Goal: Complete application form: Complete application form

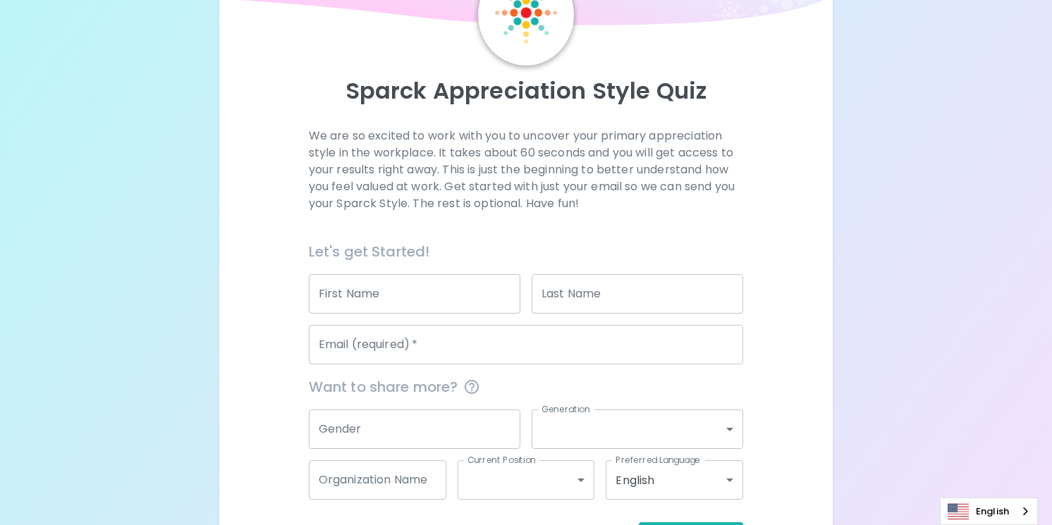
scroll to position [147, 0]
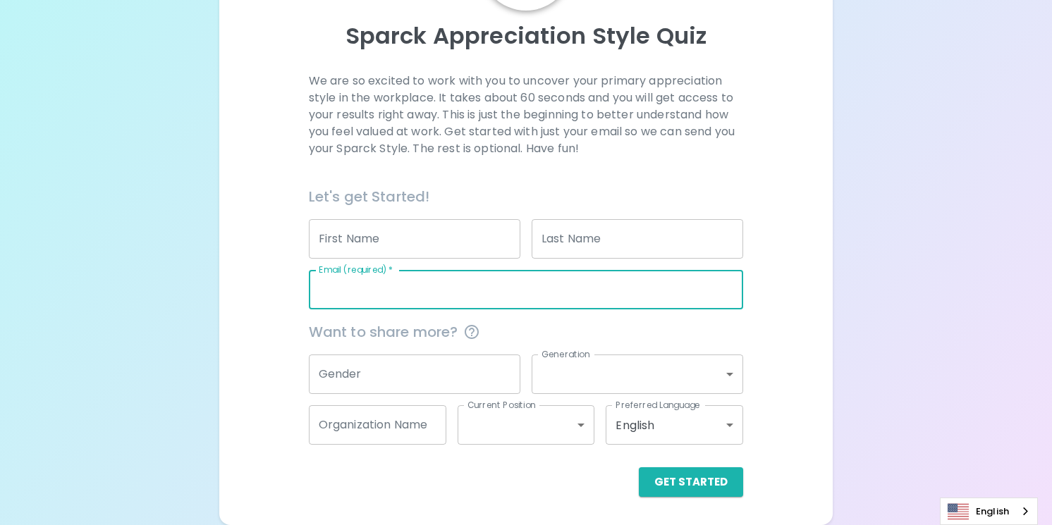
click at [498, 298] on input "Email (required)   *" at bounding box center [526, 289] width 435 height 39
type input "[EMAIL_ADDRESS][DOMAIN_NAME]"
click at [466, 375] on input "Gender" at bounding box center [415, 374] width 212 height 39
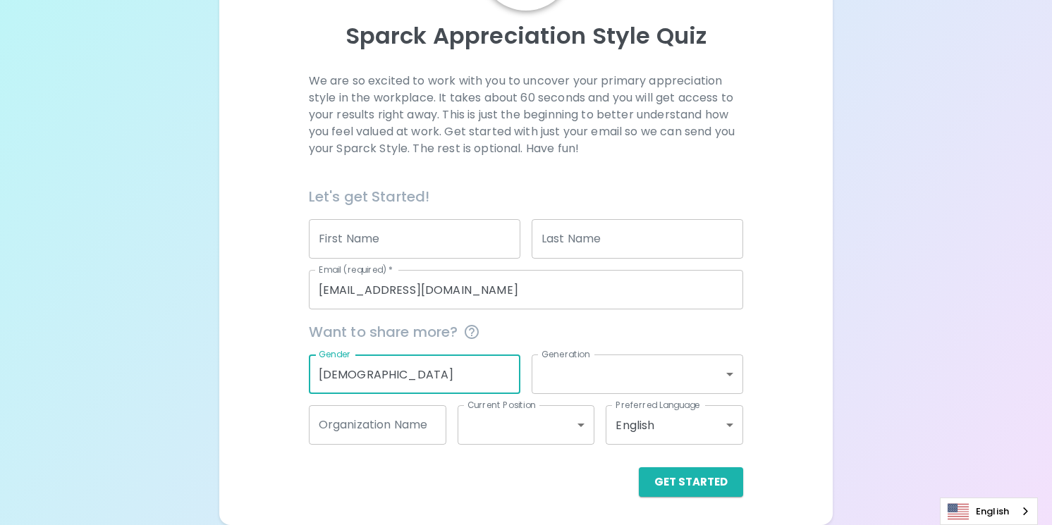
type input "[DEMOGRAPHIC_DATA]"
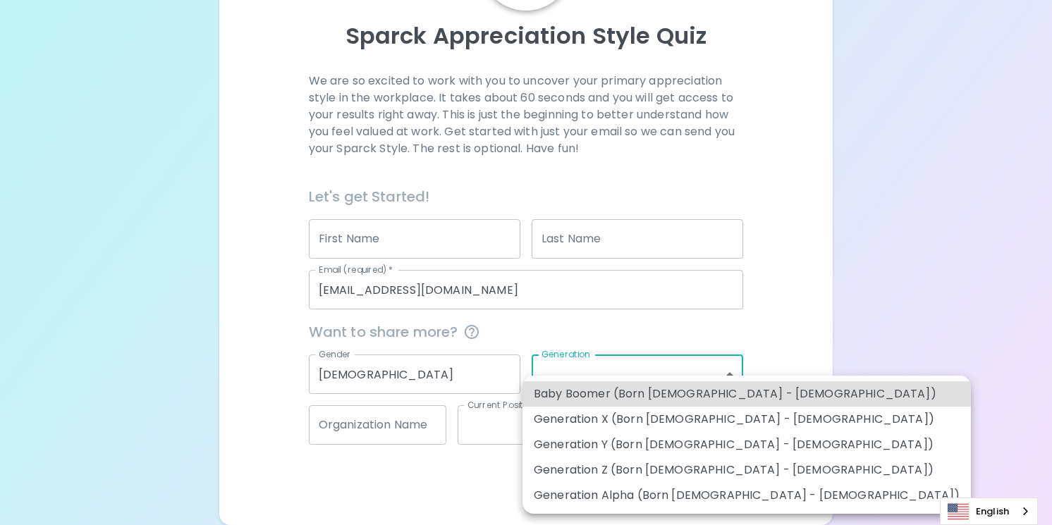
click at [712, 363] on body "Sparck Appreciation Style Quiz We are so excited to work with you to uncover yo…" at bounding box center [526, 189] width 1052 height 672
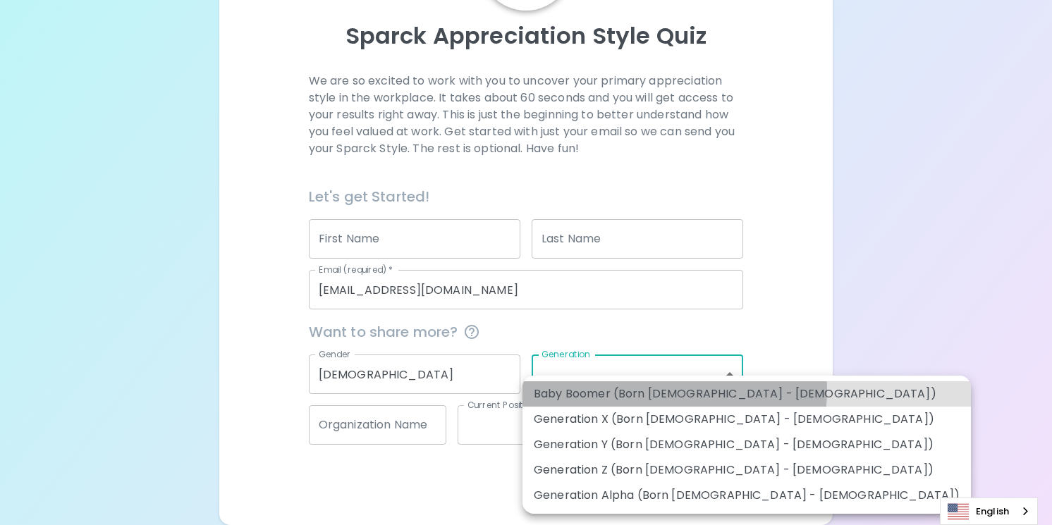
click at [674, 391] on li "Baby Boomer (Born [DEMOGRAPHIC_DATA] - [DEMOGRAPHIC_DATA])" at bounding box center [747, 394] width 449 height 25
type input "baby_boomer"
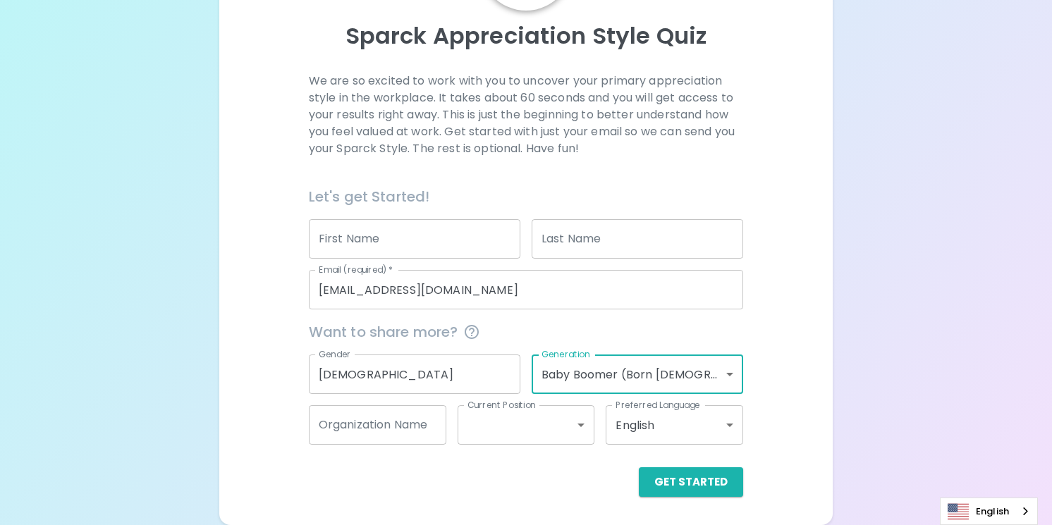
click at [413, 432] on input "Organization Name" at bounding box center [378, 425] width 138 height 39
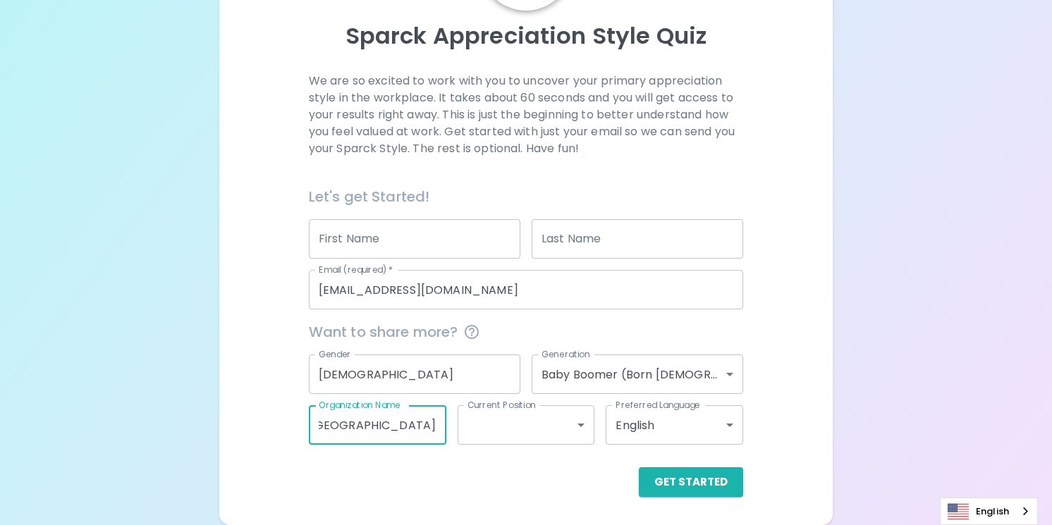
scroll to position [0, 32]
type input "[GEOGRAPHIC_DATA]"
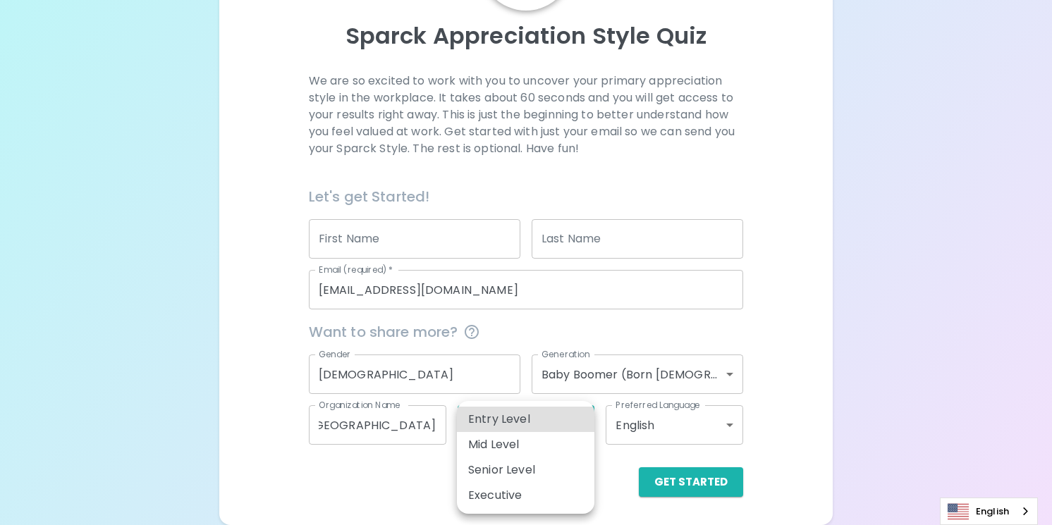
click at [578, 425] on body "Sparck Appreciation Style Quiz We are so excited to work with you to uncover yo…" at bounding box center [526, 189] width 1052 height 672
click at [567, 454] on li "Mid Level" at bounding box center [526, 444] width 138 height 25
type input "mid_level"
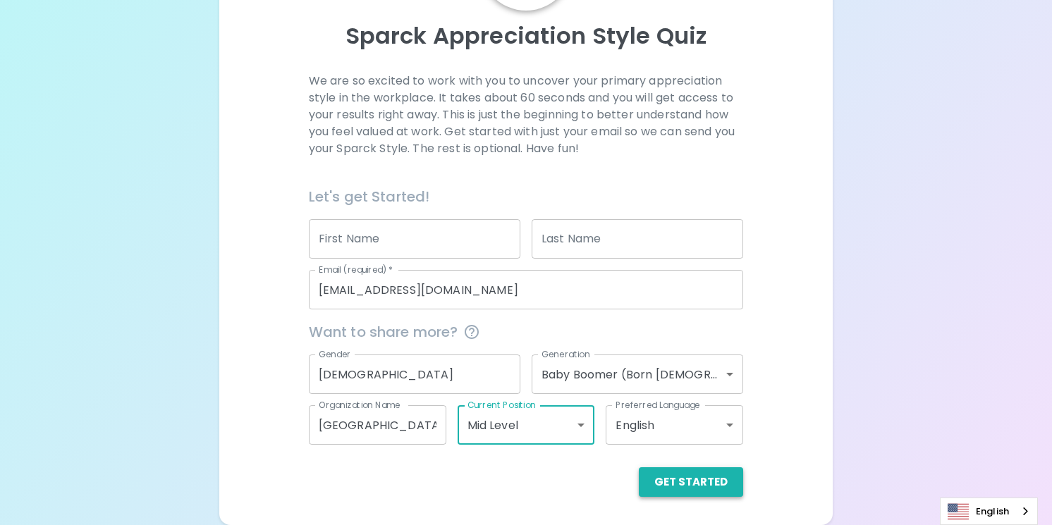
click at [680, 480] on button "Get Started" at bounding box center [691, 483] width 104 height 30
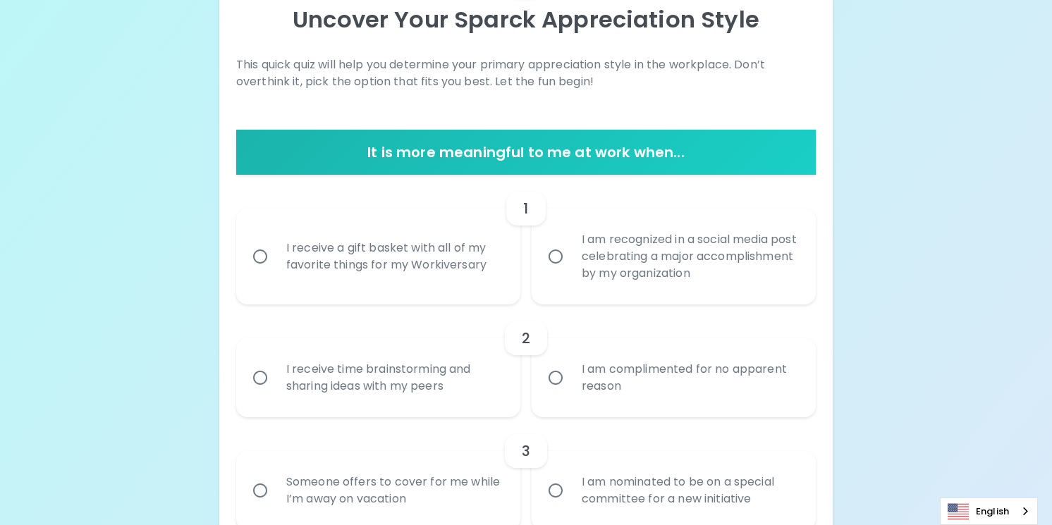
scroll to position [190, 0]
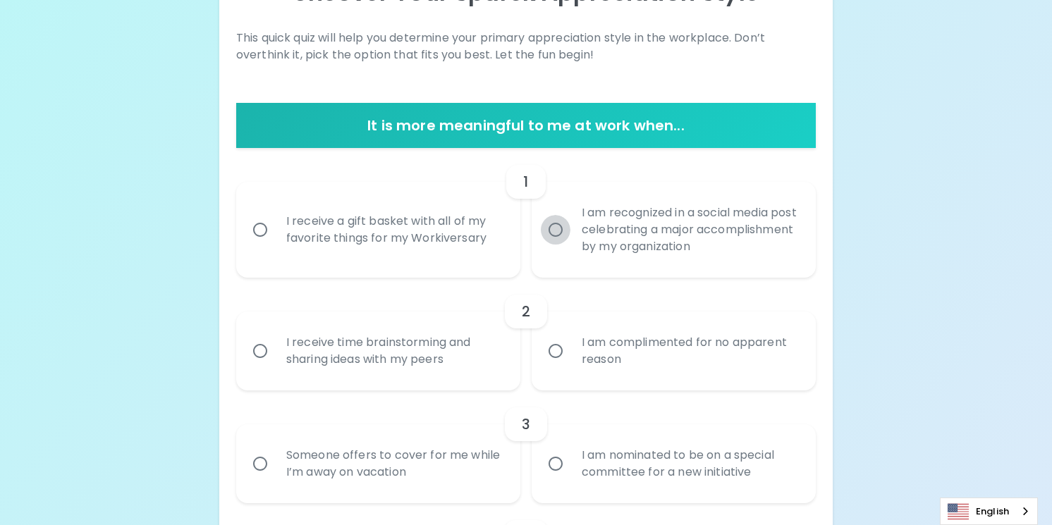
click at [568, 230] on input "I am recognized in a social media post celebrating a major accomplishment by my…" at bounding box center [556, 230] width 30 height 30
radio input "true"
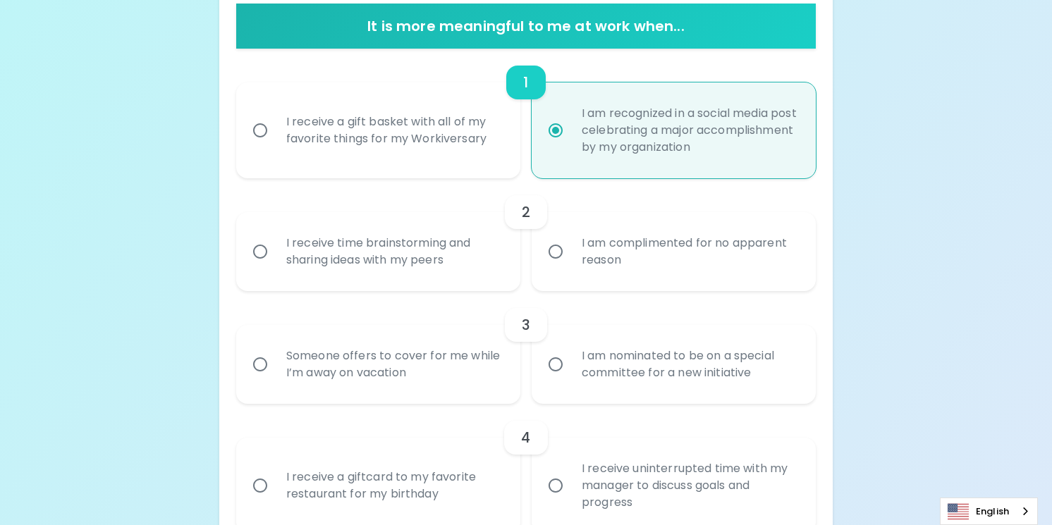
scroll to position [303, 0]
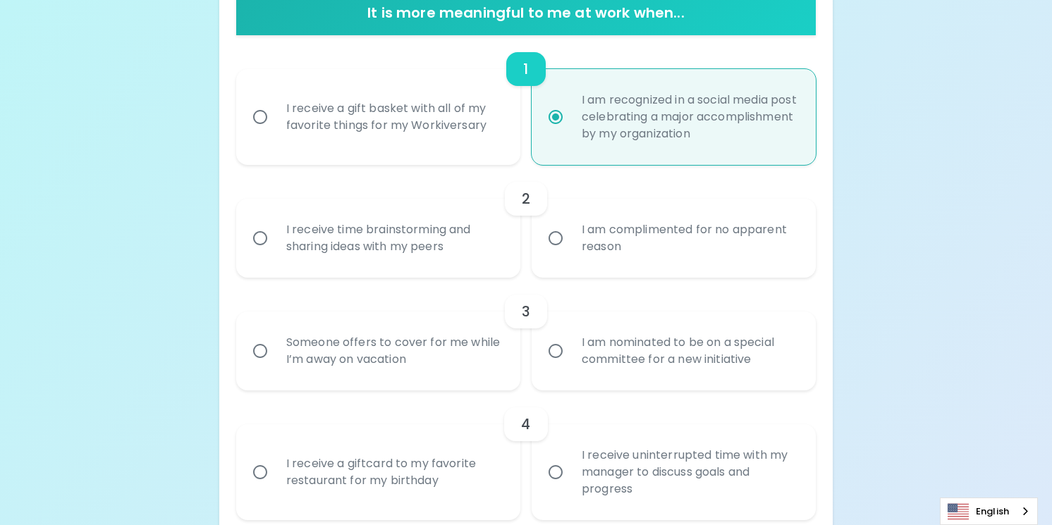
click at [391, 246] on div "I receive time brainstorming and sharing ideas with my peers" at bounding box center [394, 239] width 238 height 68
click at [275, 246] on input "I receive time brainstorming and sharing ideas with my peers" at bounding box center [260, 239] width 30 height 30
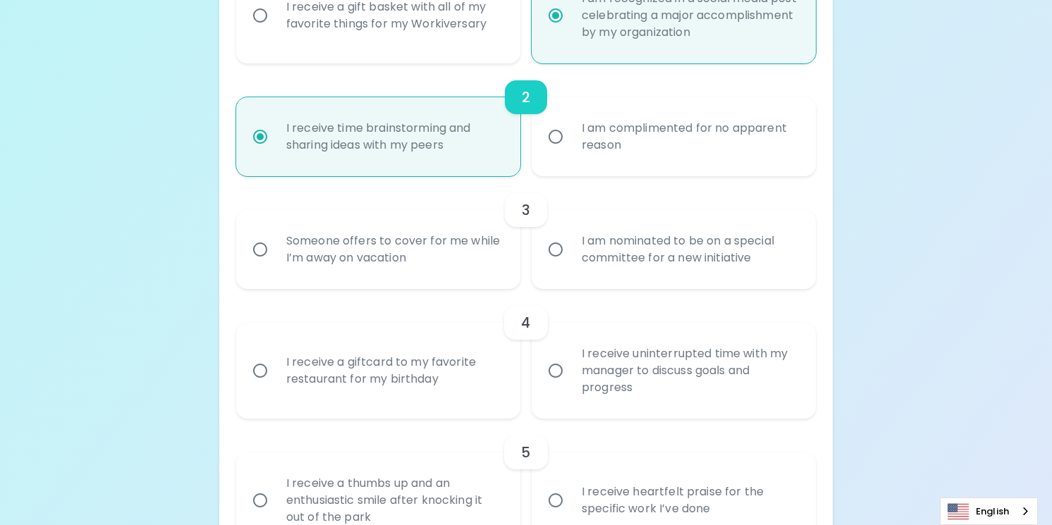
scroll to position [415, 0]
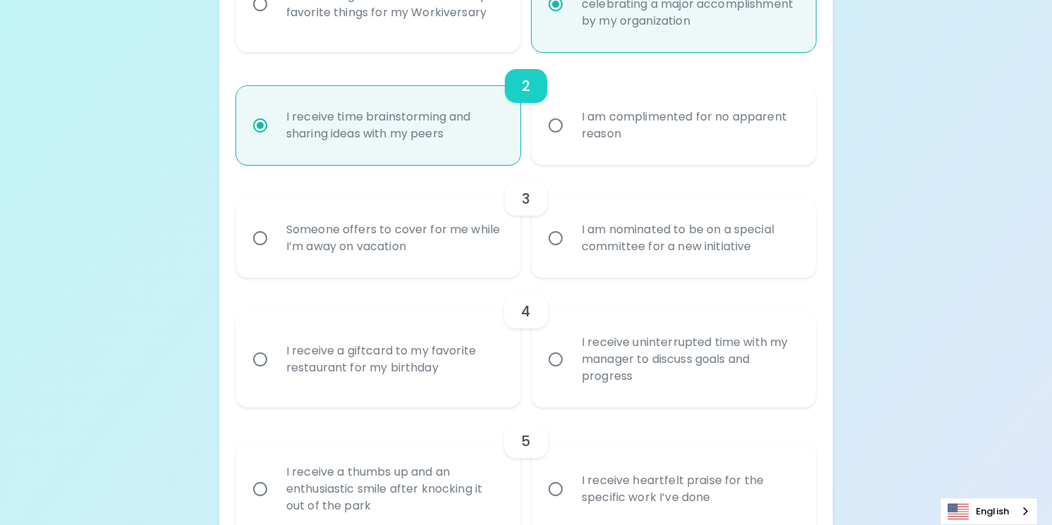
radio input "true"
click at [635, 248] on div "I am nominated to be on a special committee for a new initiative" at bounding box center [690, 239] width 238 height 68
click at [571, 248] on input "I am nominated to be on a special committee for a new initiative" at bounding box center [556, 239] width 30 height 30
radio input "false"
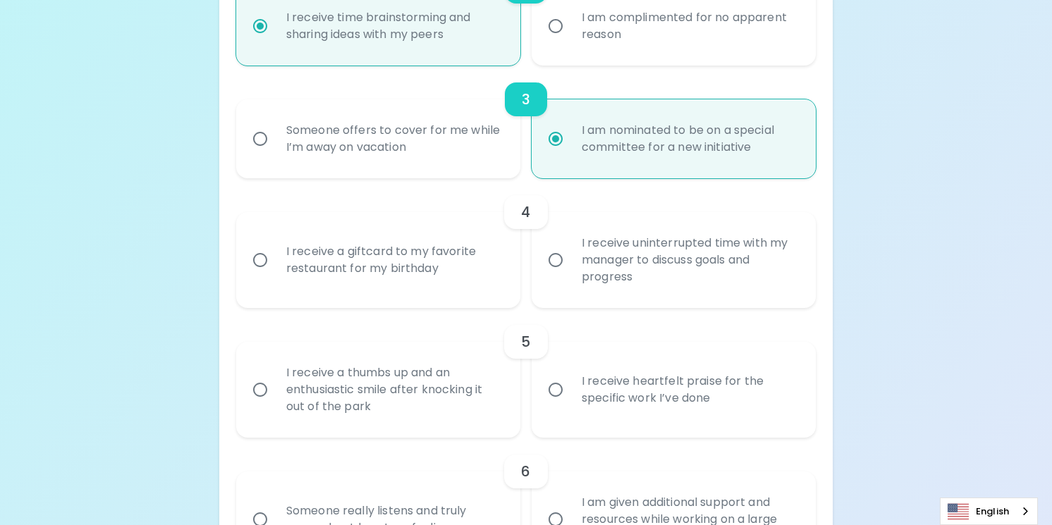
scroll to position [528, 0]
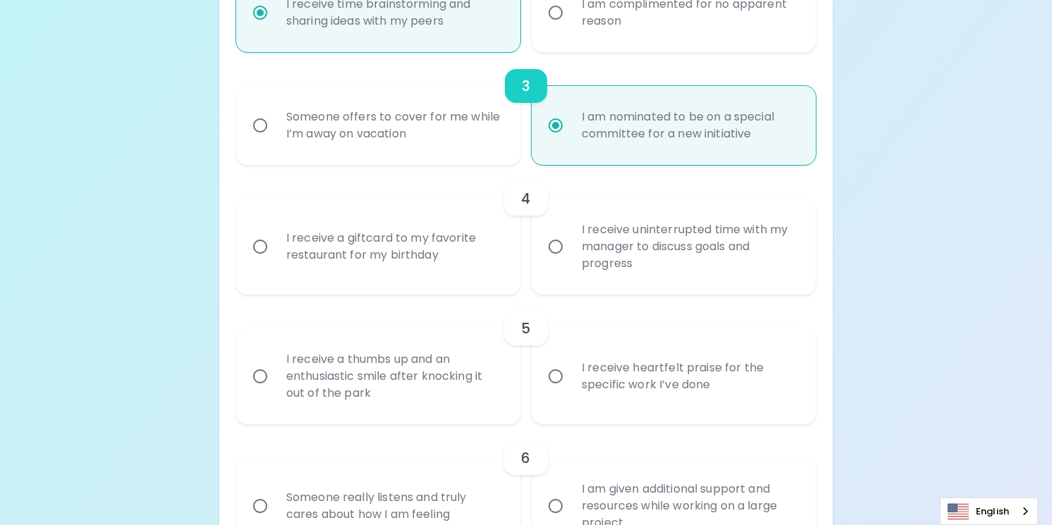
radio input "true"
click at [434, 257] on div "I receive a giftcard to my favorite restaurant for my birthday" at bounding box center [394, 247] width 238 height 68
click at [275, 257] on input "I receive a giftcard to my favorite restaurant for my birthday" at bounding box center [260, 247] width 30 height 30
radio input "false"
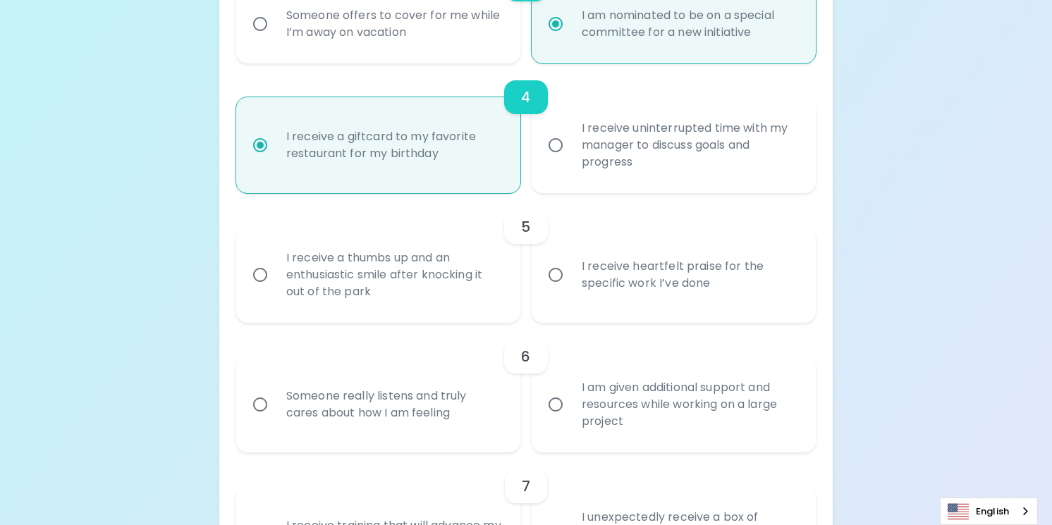
scroll to position [641, 0]
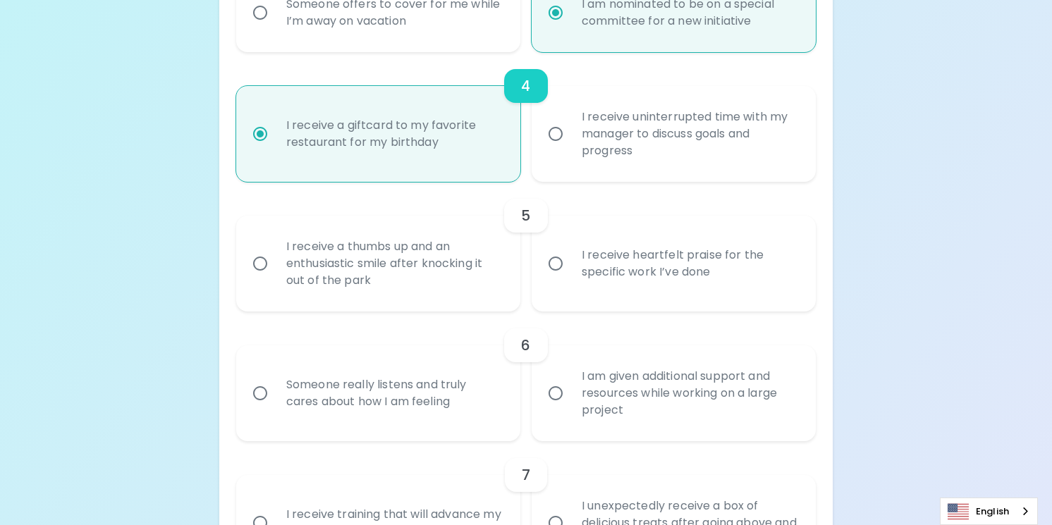
radio input "true"
click at [609, 279] on div "I receive heartfelt praise for the specific work I’ve done" at bounding box center [690, 264] width 238 height 68
click at [571, 279] on input "I receive heartfelt praise for the specific work I’ve done" at bounding box center [556, 264] width 30 height 30
radio input "false"
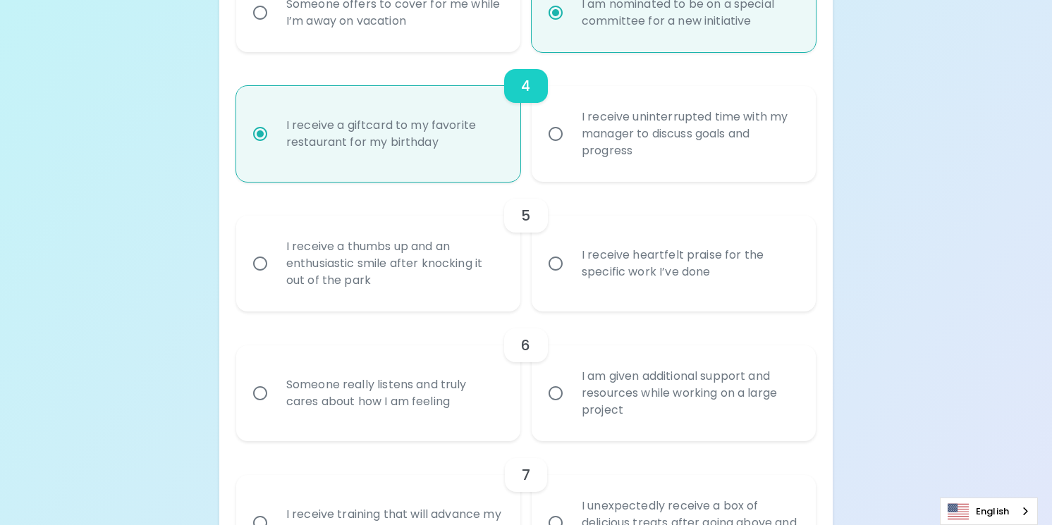
radio input "false"
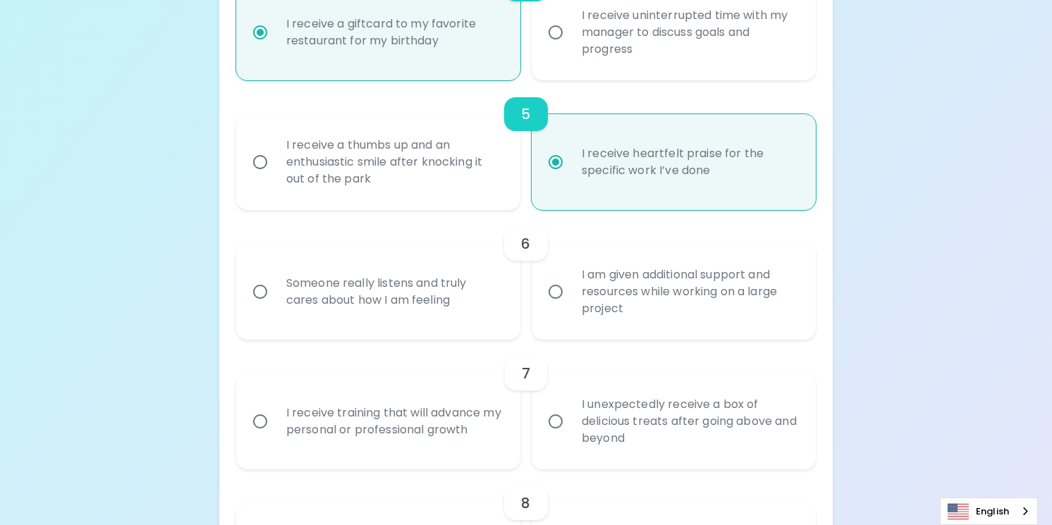
scroll to position [754, 0]
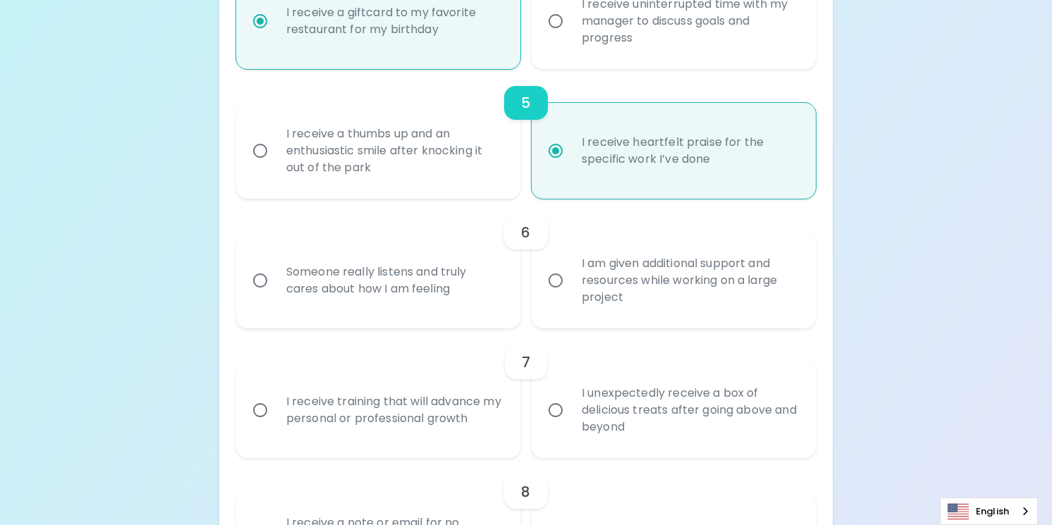
radio input "true"
click at [420, 291] on div "Someone really listens and truly cares about how I am feeling" at bounding box center [394, 281] width 238 height 68
click at [275, 291] on input "Someone really listens and truly cares about how I am feeling" at bounding box center [260, 281] width 30 height 30
radio input "false"
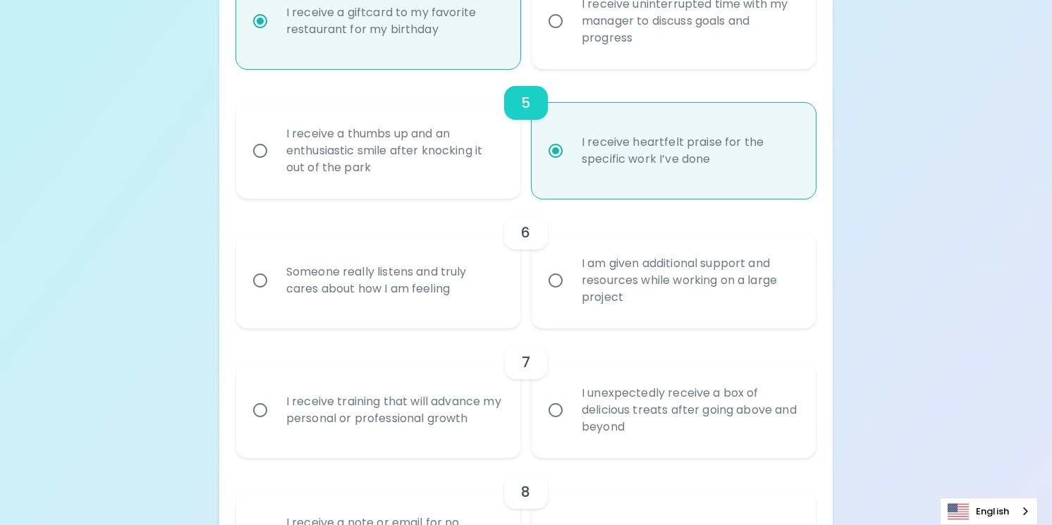
radio input "false"
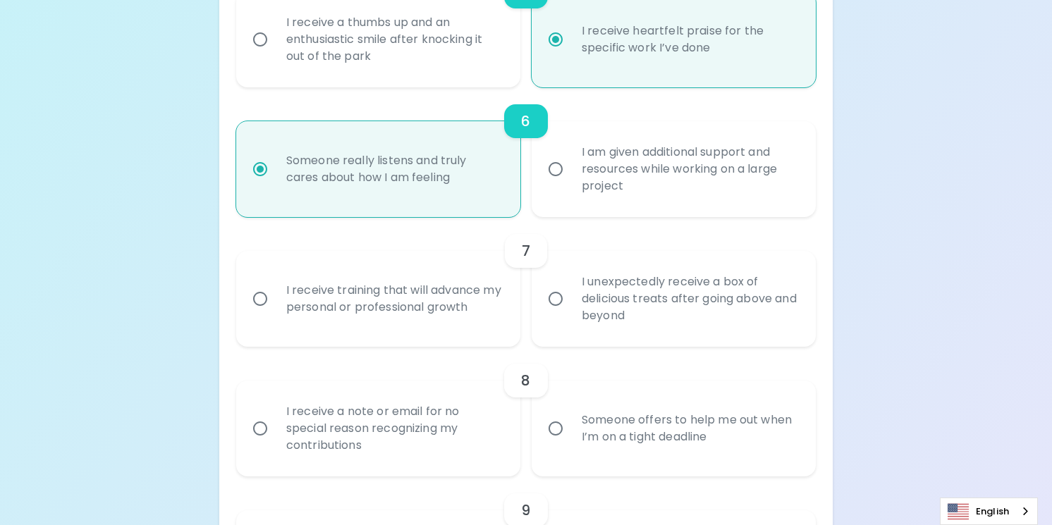
scroll to position [867, 0]
radio input "true"
click at [420, 291] on div "I receive training that will advance my personal or professional growth" at bounding box center [394, 298] width 238 height 68
click at [275, 291] on input "I receive training that will advance my personal or professional growth" at bounding box center [260, 298] width 30 height 30
radio input "false"
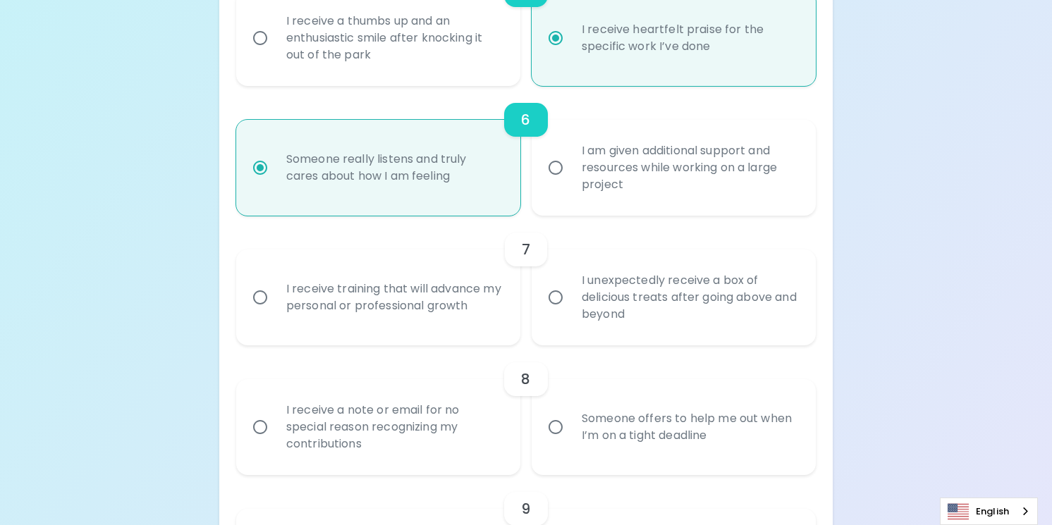
radio input "false"
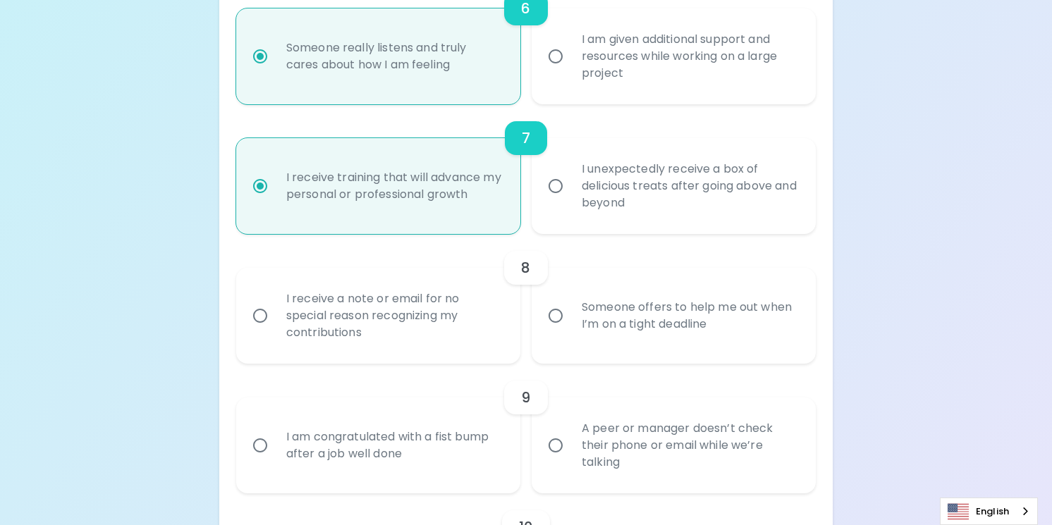
scroll to position [980, 0]
radio input "true"
click at [573, 303] on div "Someone offers to help me out when I’m on a tight deadline" at bounding box center [690, 315] width 238 height 68
click at [571, 303] on input "Someone offers to help me out when I’m on a tight deadline" at bounding box center [556, 315] width 30 height 30
radio input "false"
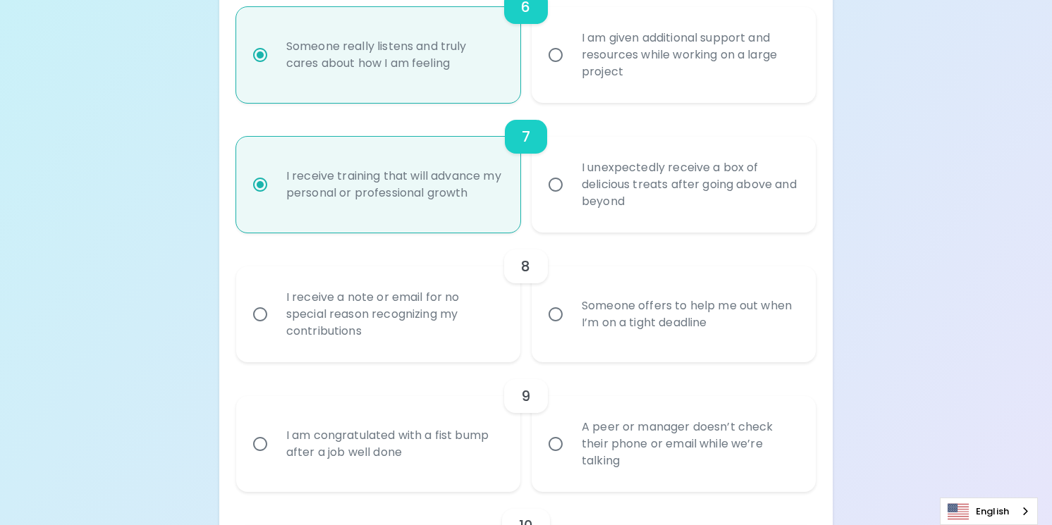
radio input "false"
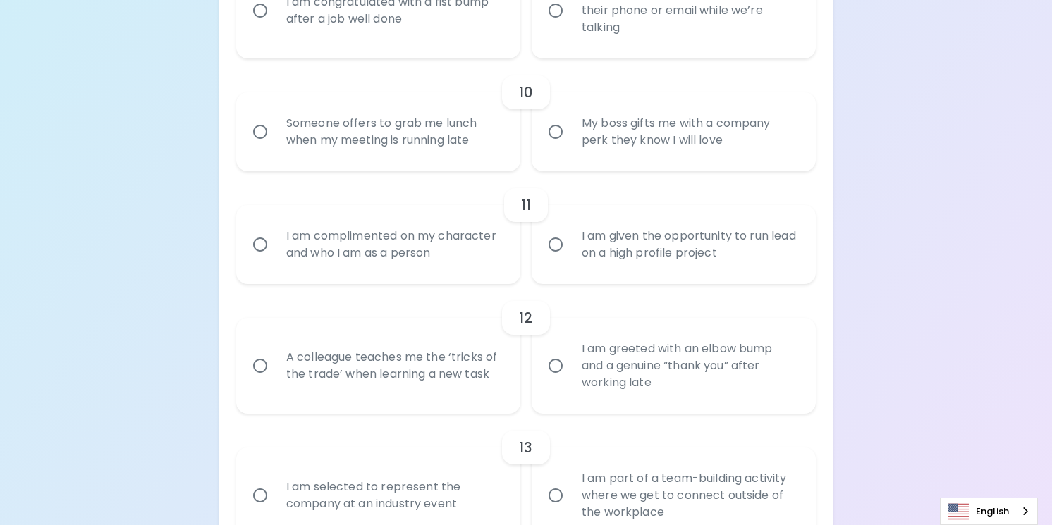
scroll to position [1415, 0]
radio input "true"
click at [432, 129] on div "Someone offers to grab me lunch when my meeting is running late" at bounding box center [394, 131] width 238 height 68
click at [275, 129] on input "Someone offers to grab me lunch when my meeting is running late" at bounding box center [260, 131] width 30 height 30
radio input "false"
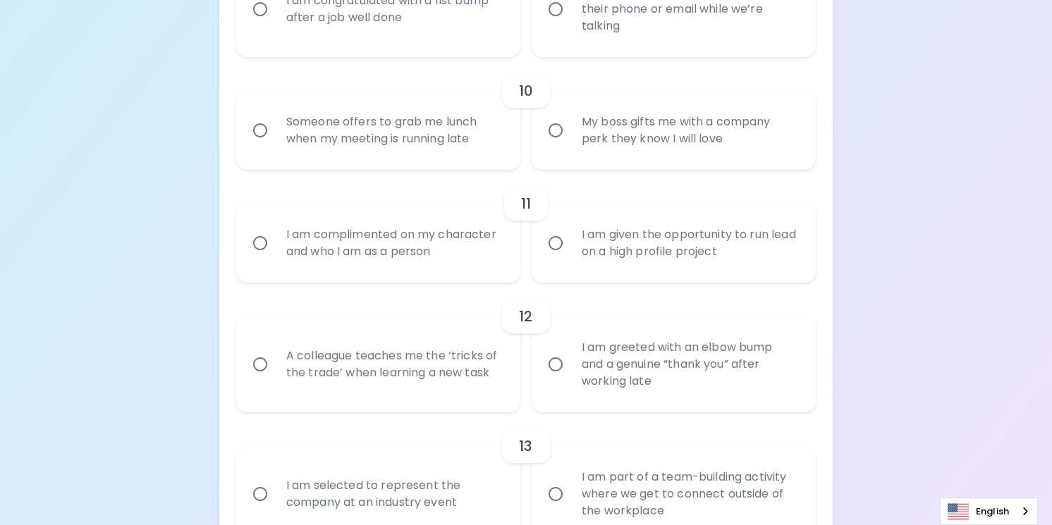
radio input "false"
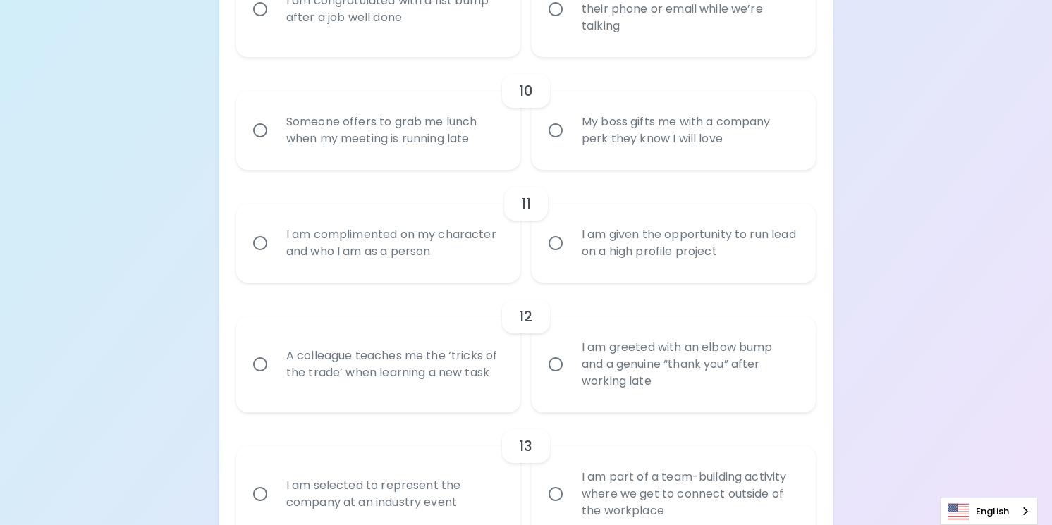
radio input "false"
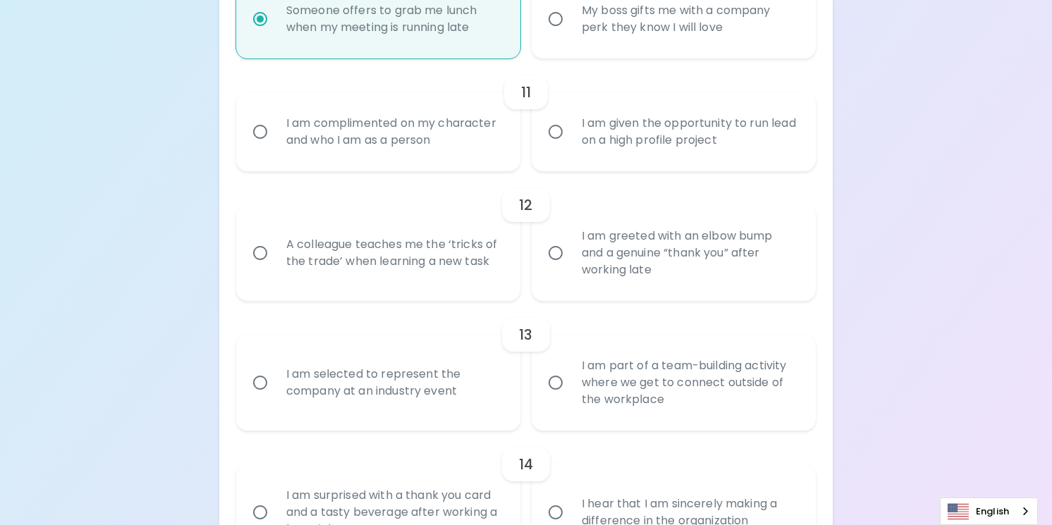
scroll to position [1528, 0]
radio input "true"
click at [432, 129] on div "I am complimented on my character and who I am as a person" at bounding box center [394, 131] width 238 height 68
click at [275, 129] on input "I am complimented on my character and who I am as a person" at bounding box center [260, 131] width 30 height 30
radio input "false"
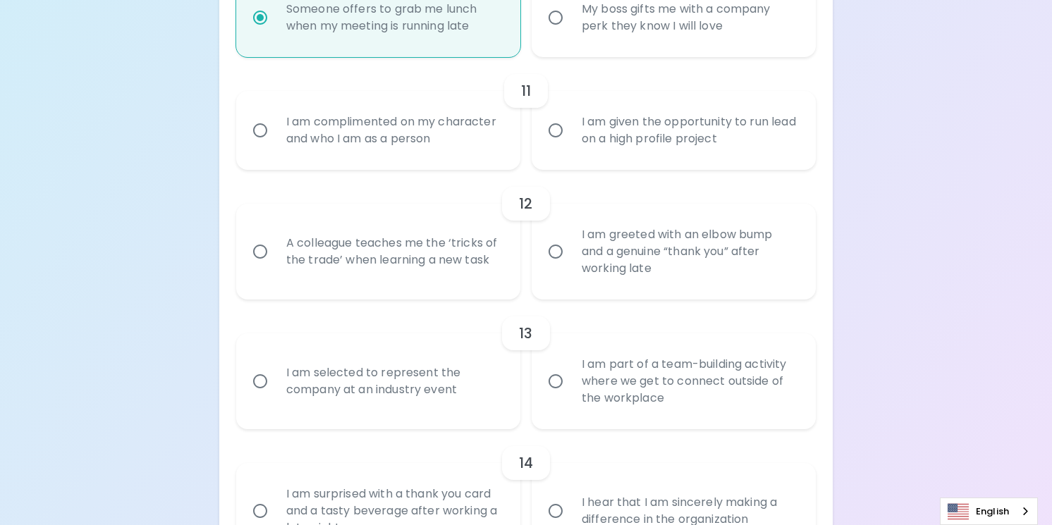
radio input "false"
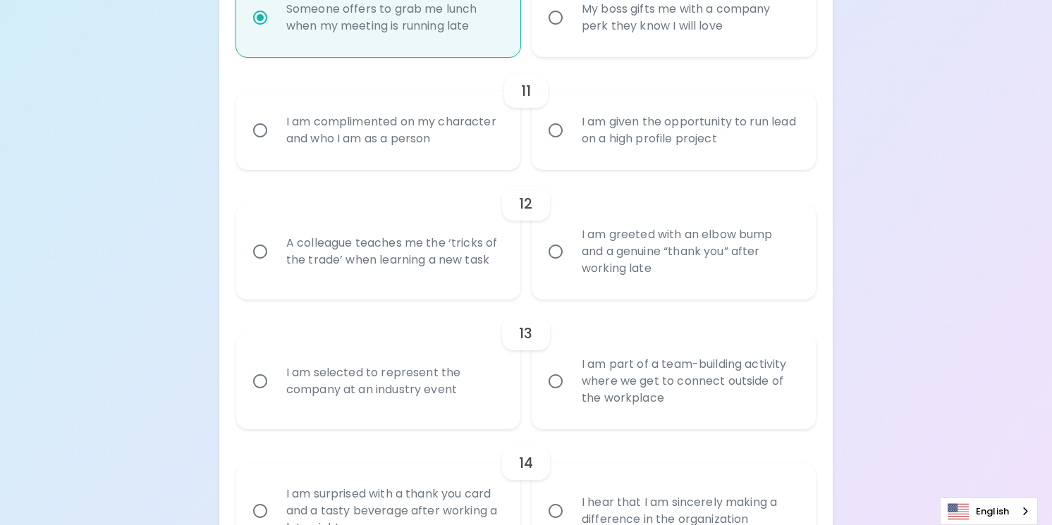
radio input "false"
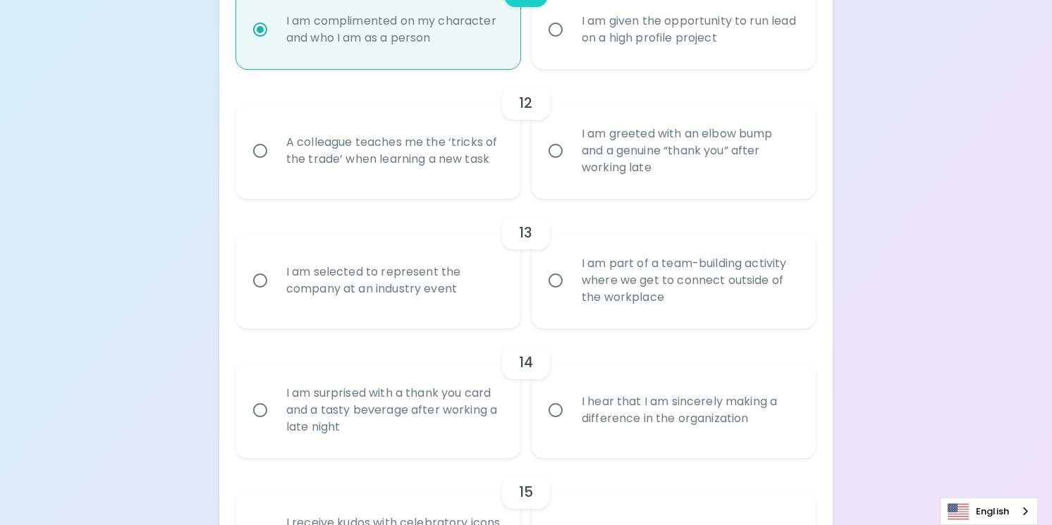
scroll to position [1641, 0]
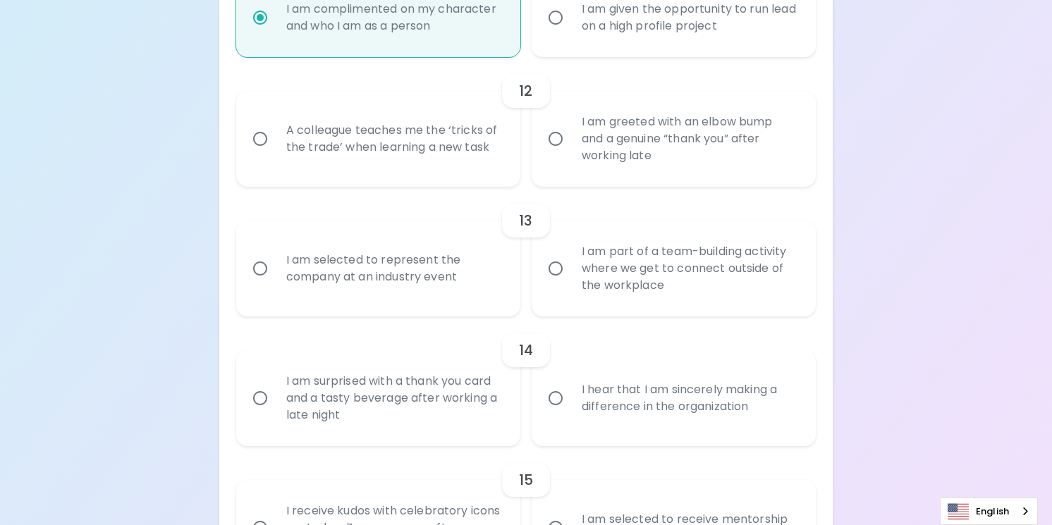
radio input "true"
click at [265, 143] on input "A colleague teaches me the ‘tricks of the trade’ when learning a new task" at bounding box center [260, 139] width 30 height 30
radio input "false"
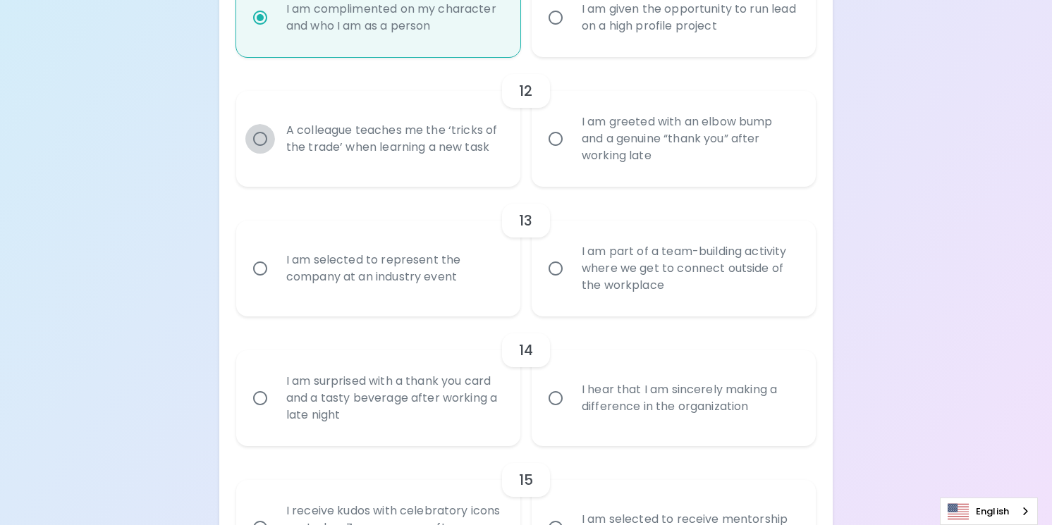
radio input "false"
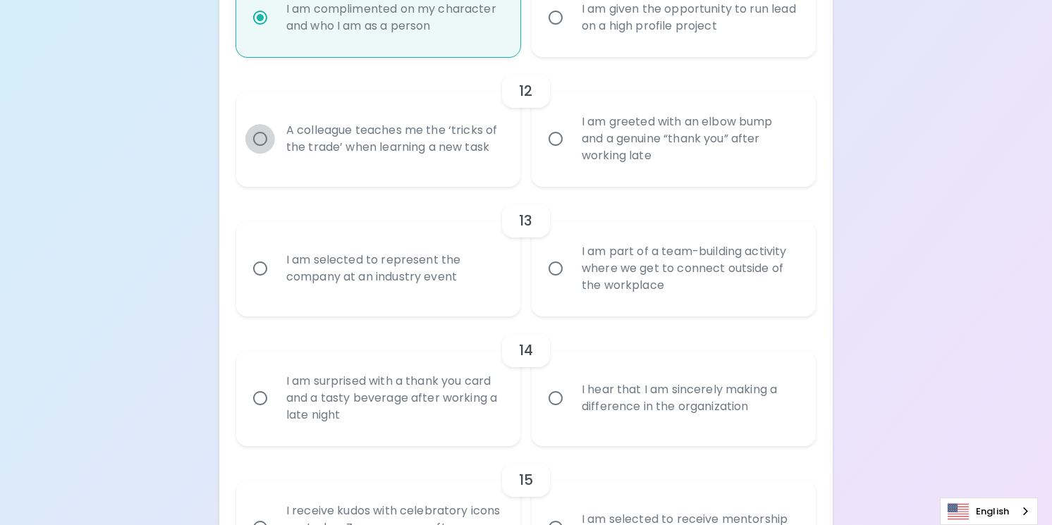
radio input "false"
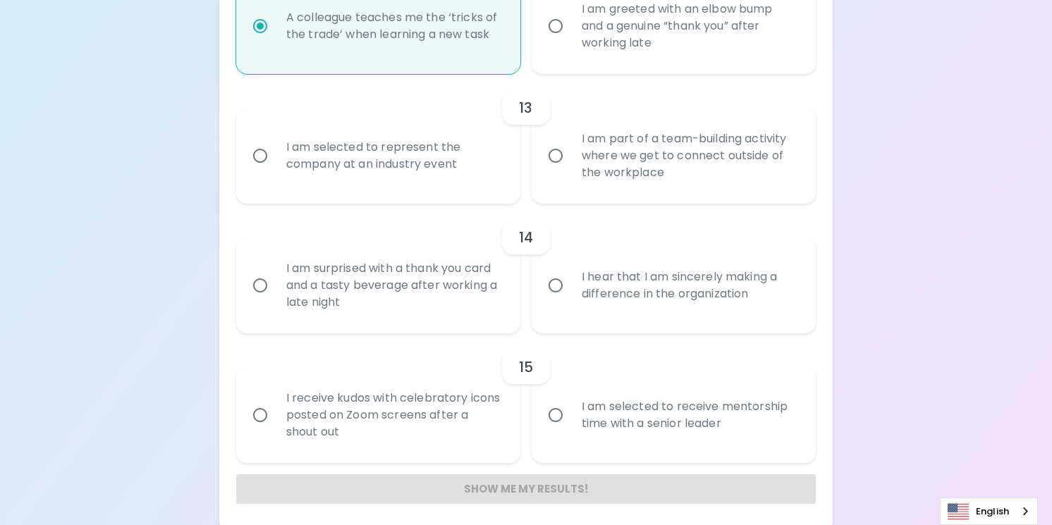
scroll to position [1760, 0]
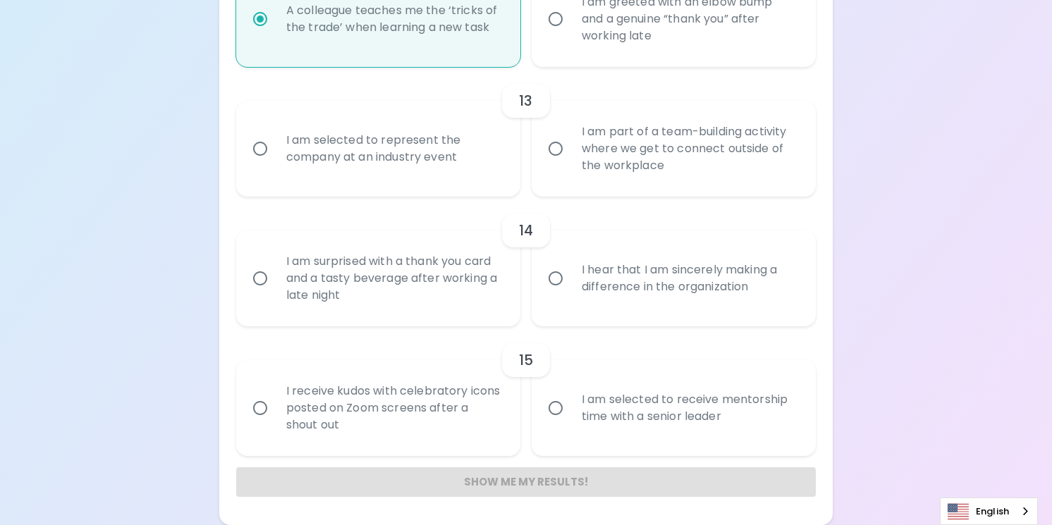
radio input "true"
